Goal: Navigation & Orientation: Understand site structure

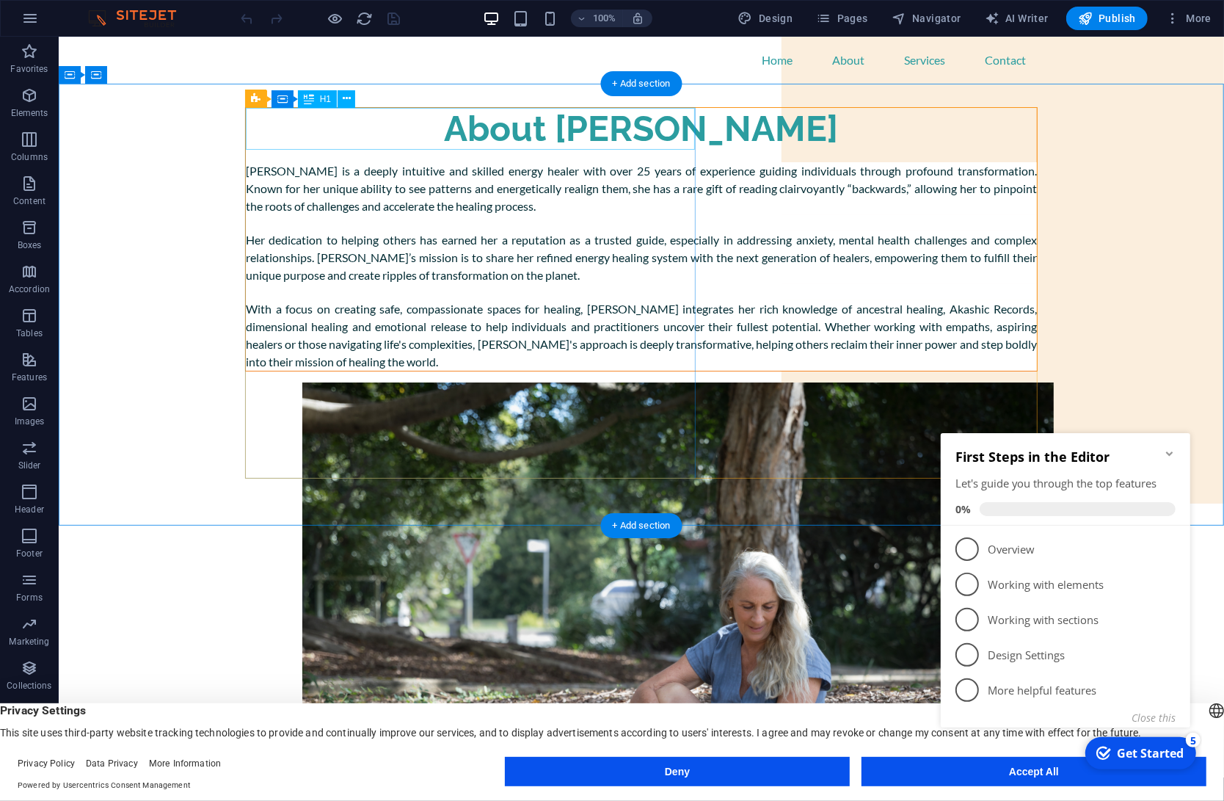
click at [498, 136] on div "About [PERSON_NAME]" at bounding box center [640, 128] width 791 height 43
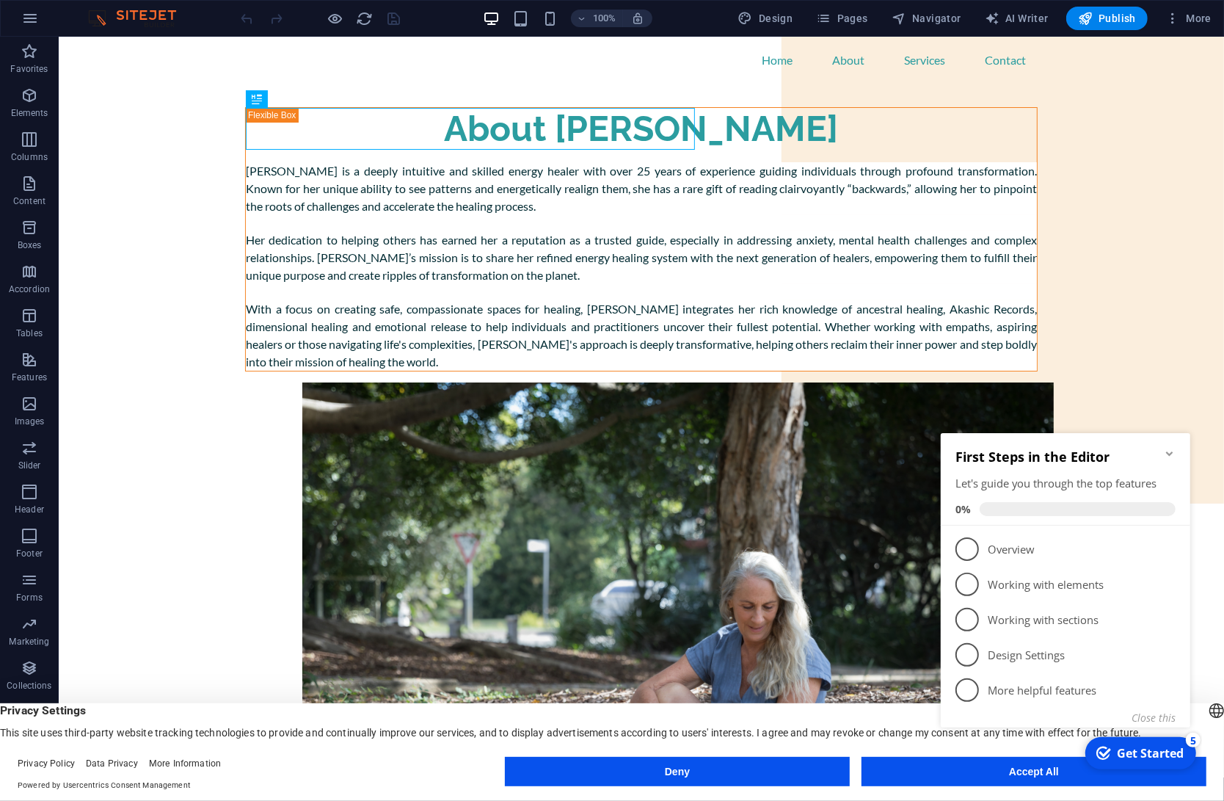
click at [910, 772] on button "Accept All" at bounding box center [1034, 771] width 345 height 29
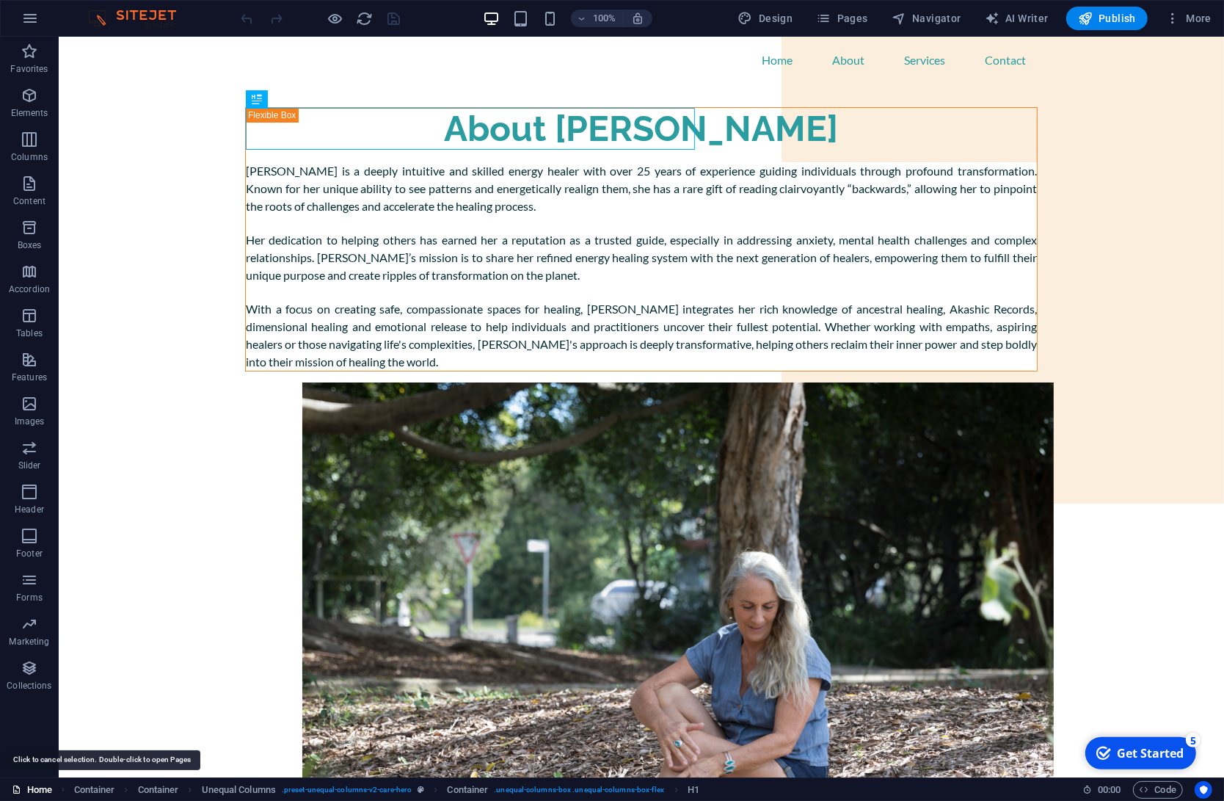
click at [32, 788] on link "Home" at bounding box center [32, 790] width 40 height 18
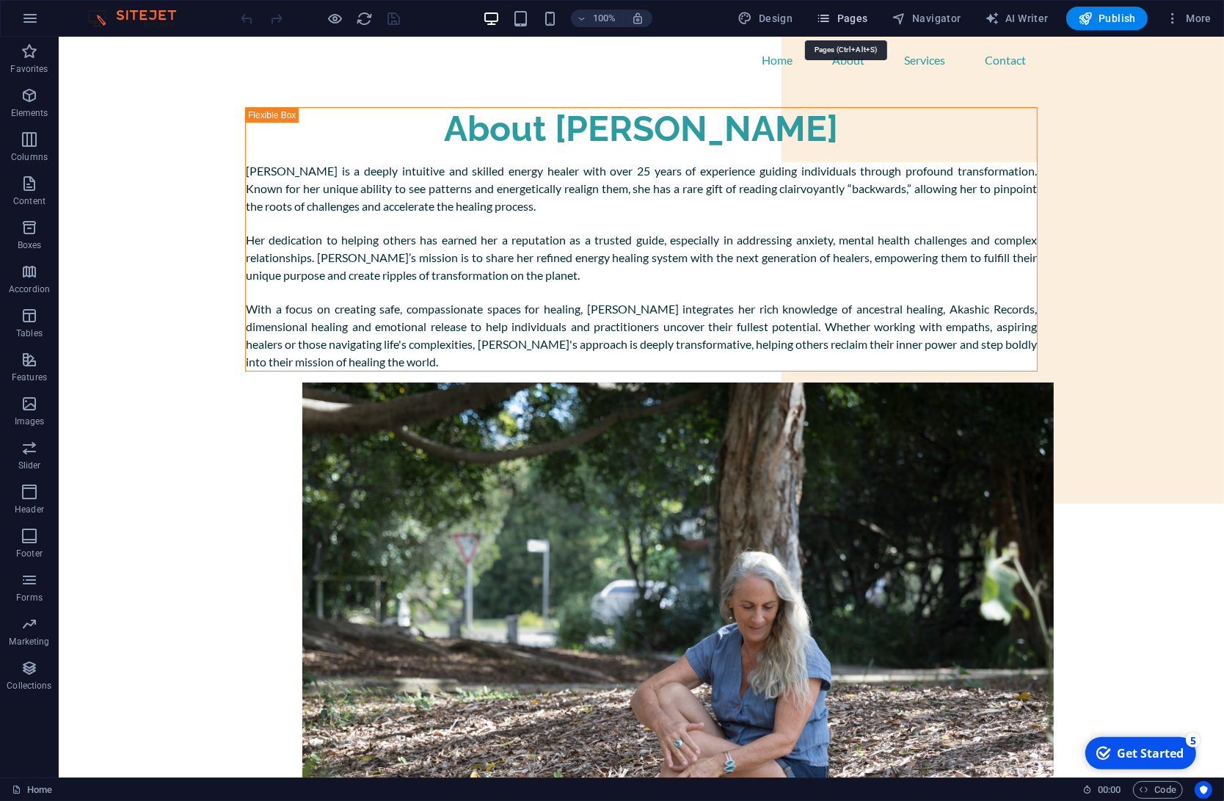
click at [859, 15] on span "Pages" at bounding box center [841, 18] width 51 height 15
click at [853, 19] on span "Pages" at bounding box center [841, 18] width 51 height 15
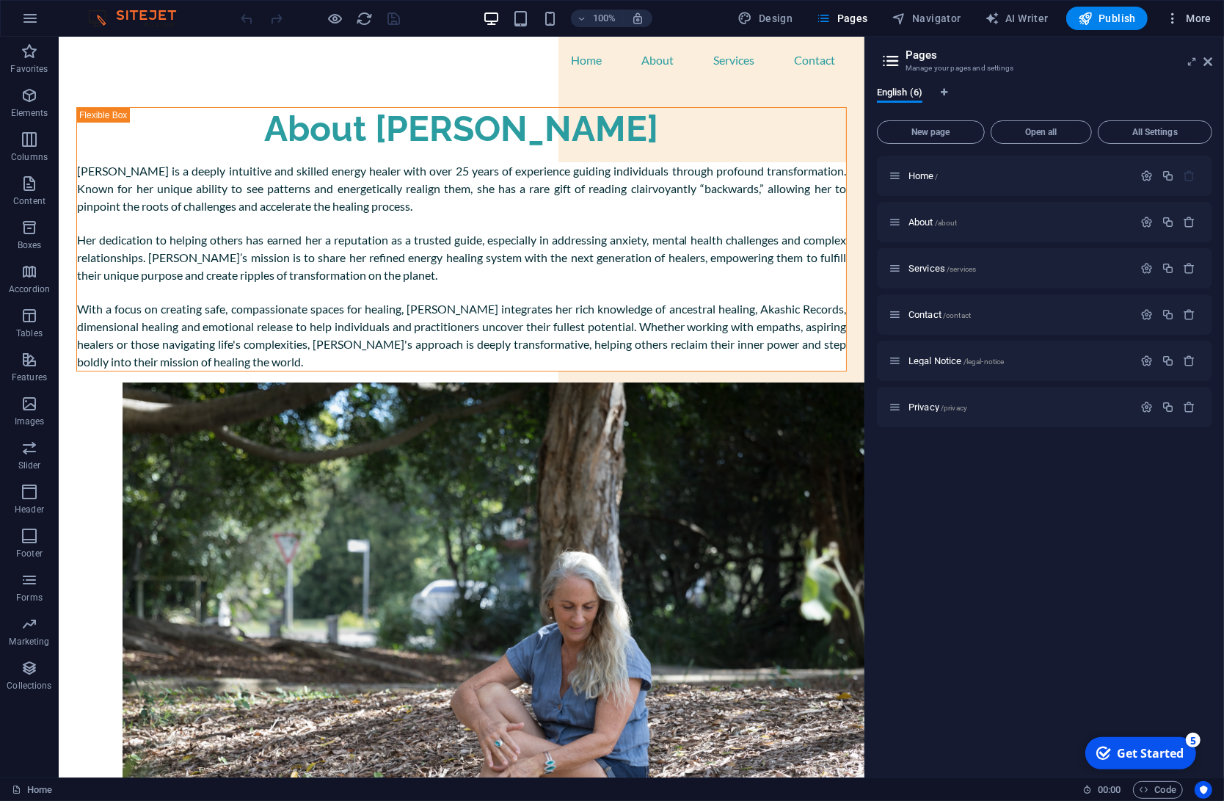
click at [1174, 14] on icon "button" at bounding box center [1173, 18] width 15 height 15
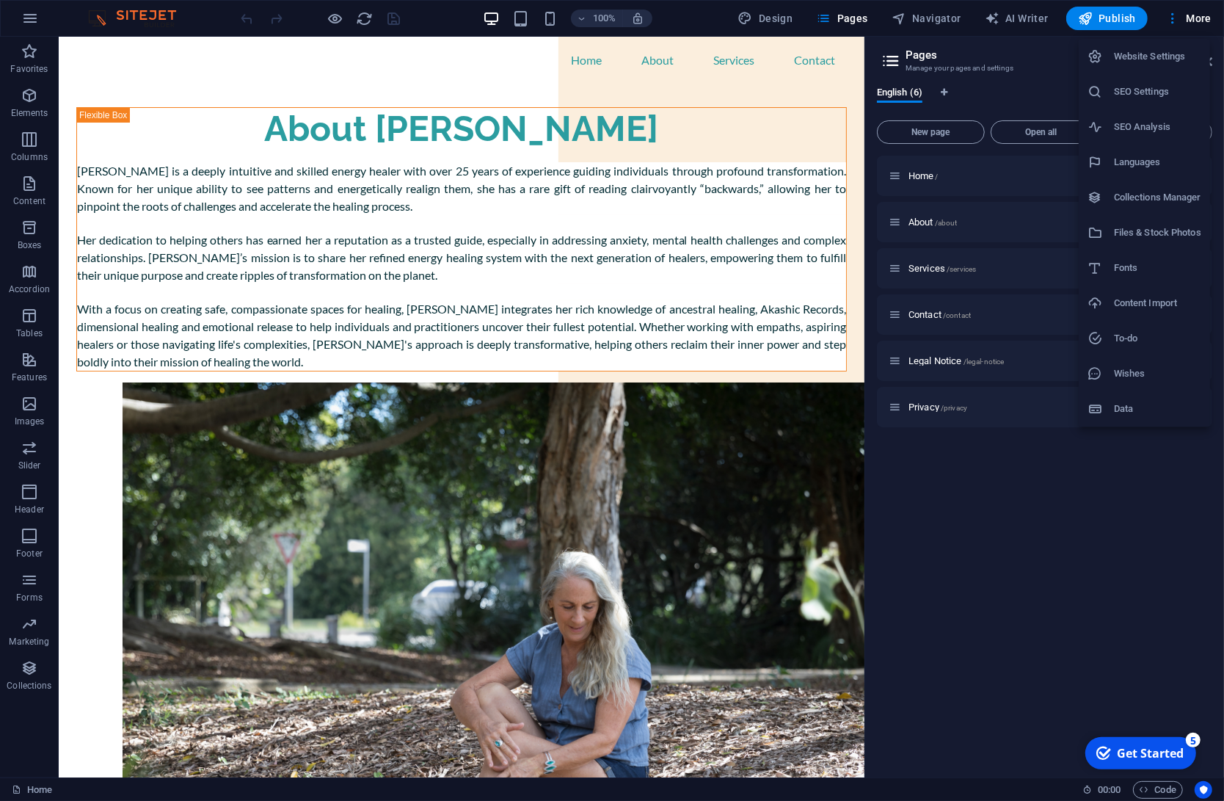
click at [1078, 542] on div at bounding box center [612, 400] width 1224 height 801
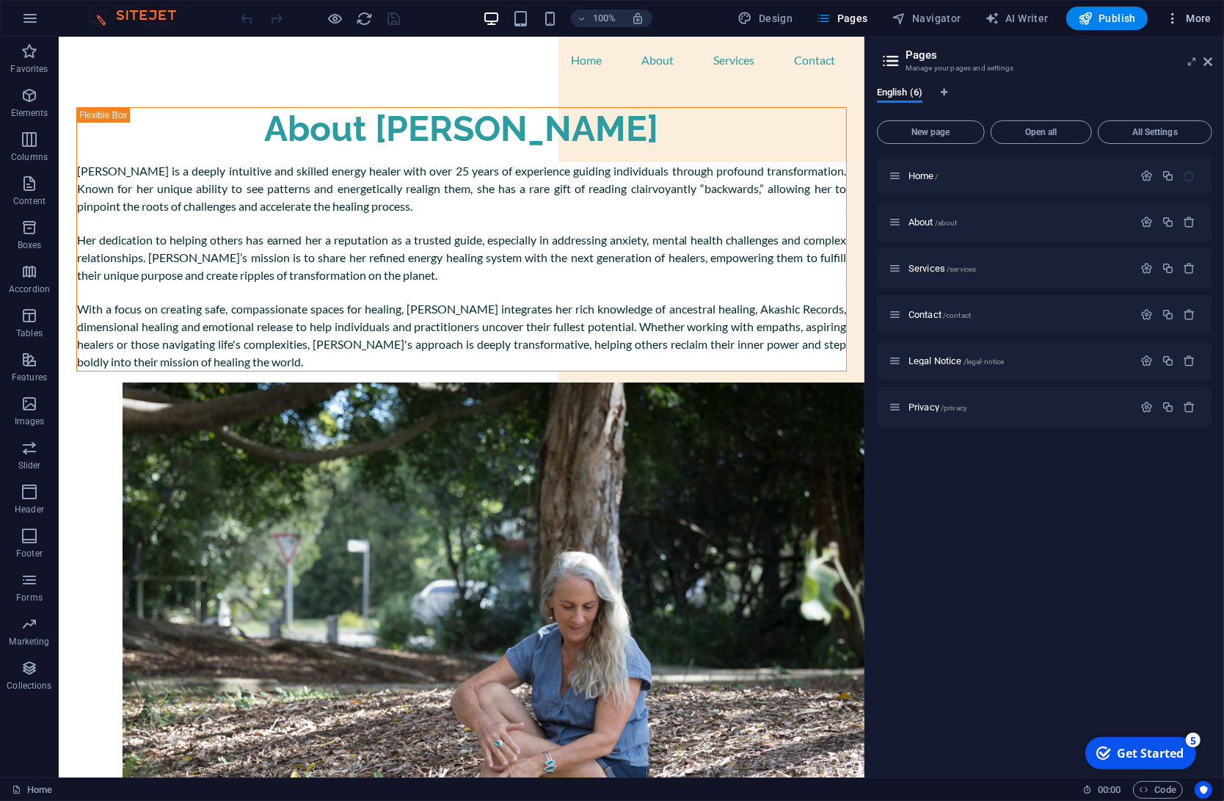
click at [1178, 23] on icon "button" at bounding box center [1173, 18] width 15 height 15
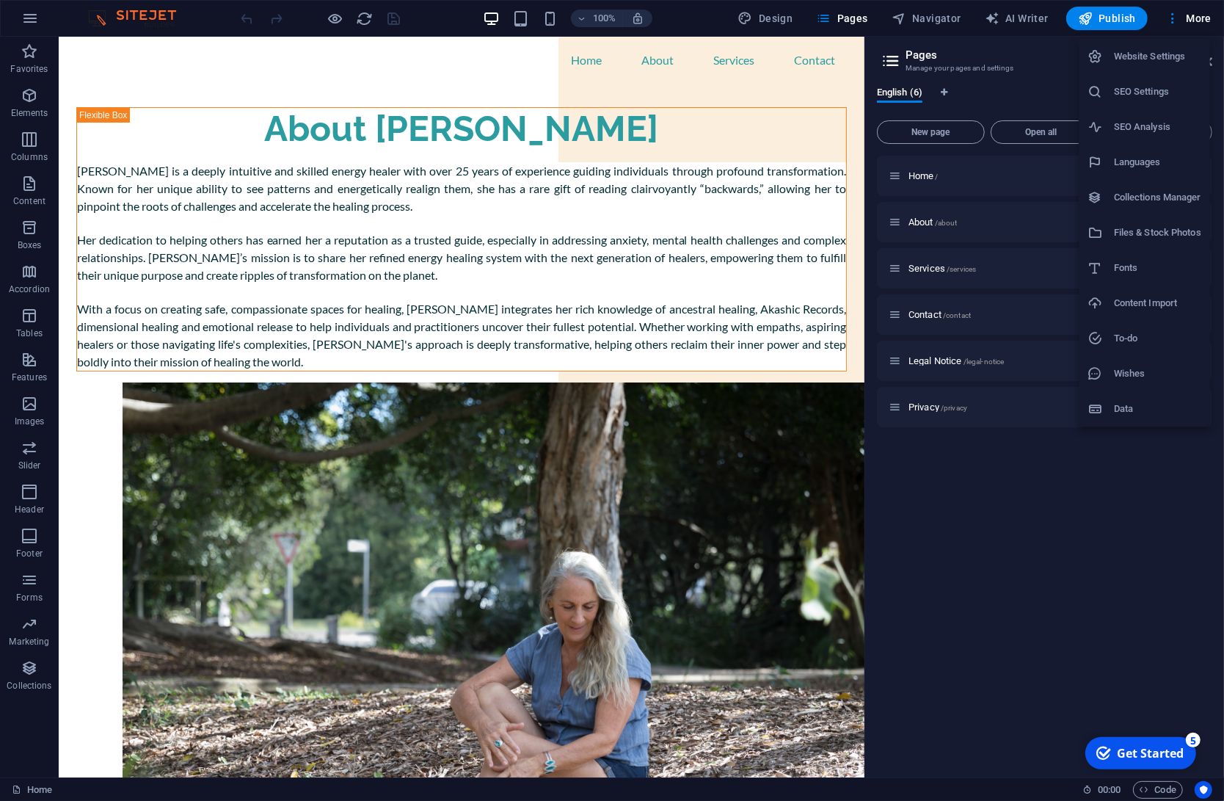
click at [1174, 18] on div at bounding box center [612, 400] width 1224 height 801
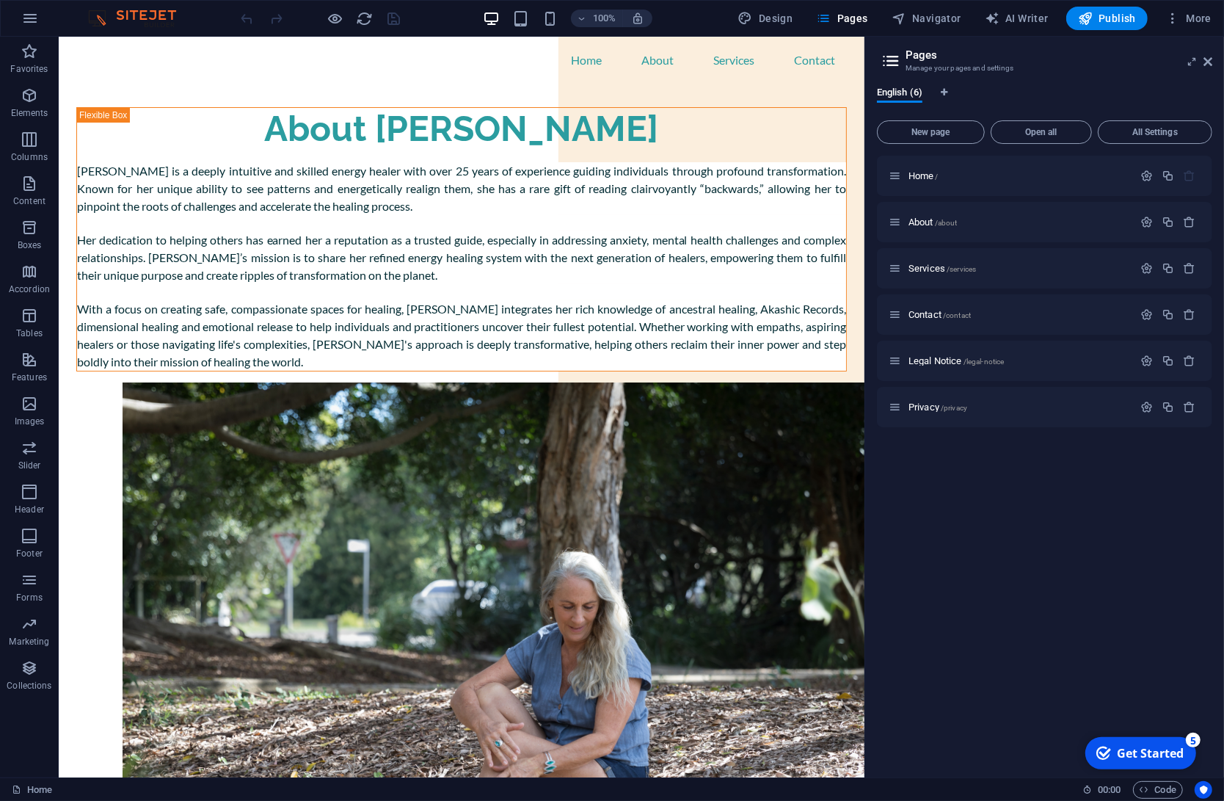
click at [895, 62] on icon at bounding box center [891, 61] width 22 height 21
click at [844, 15] on span "Pages" at bounding box center [841, 18] width 51 height 15
click at [1211, 62] on icon at bounding box center [1208, 62] width 9 height 12
